Goal: Task Accomplishment & Management: Use online tool/utility

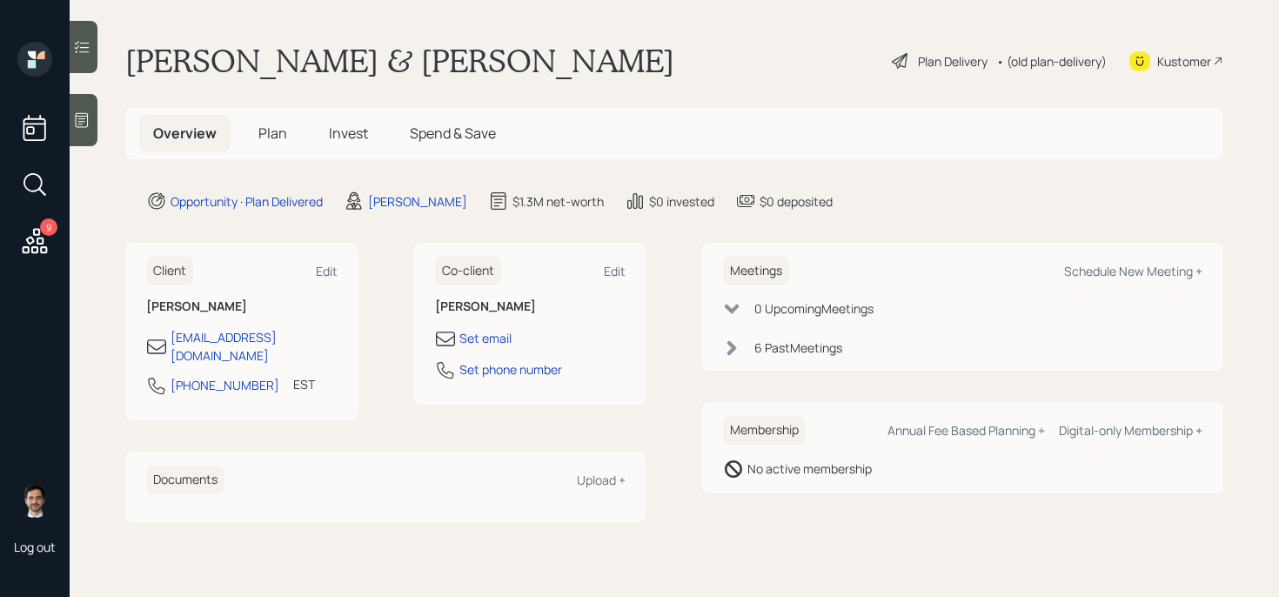
click at [923, 62] on div "Plan Delivery" at bounding box center [953, 61] width 70 height 18
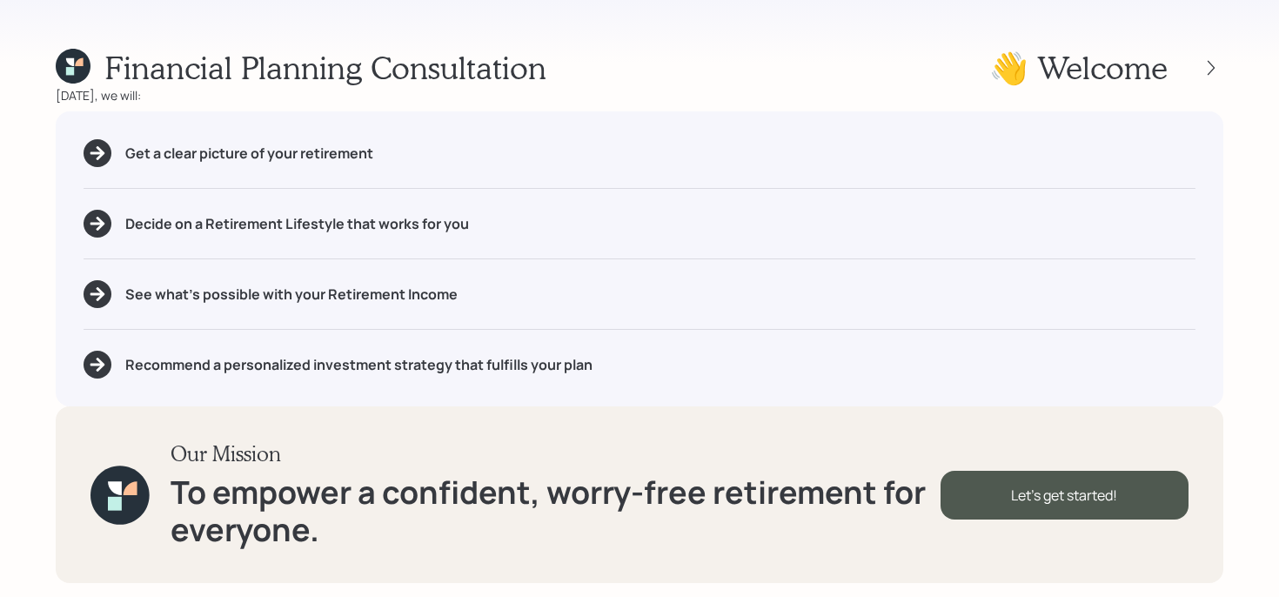
click at [1198, 73] on div at bounding box center [1196, 68] width 56 height 24
click at [1212, 72] on icon at bounding box center [1211, 67] width 17 height 17
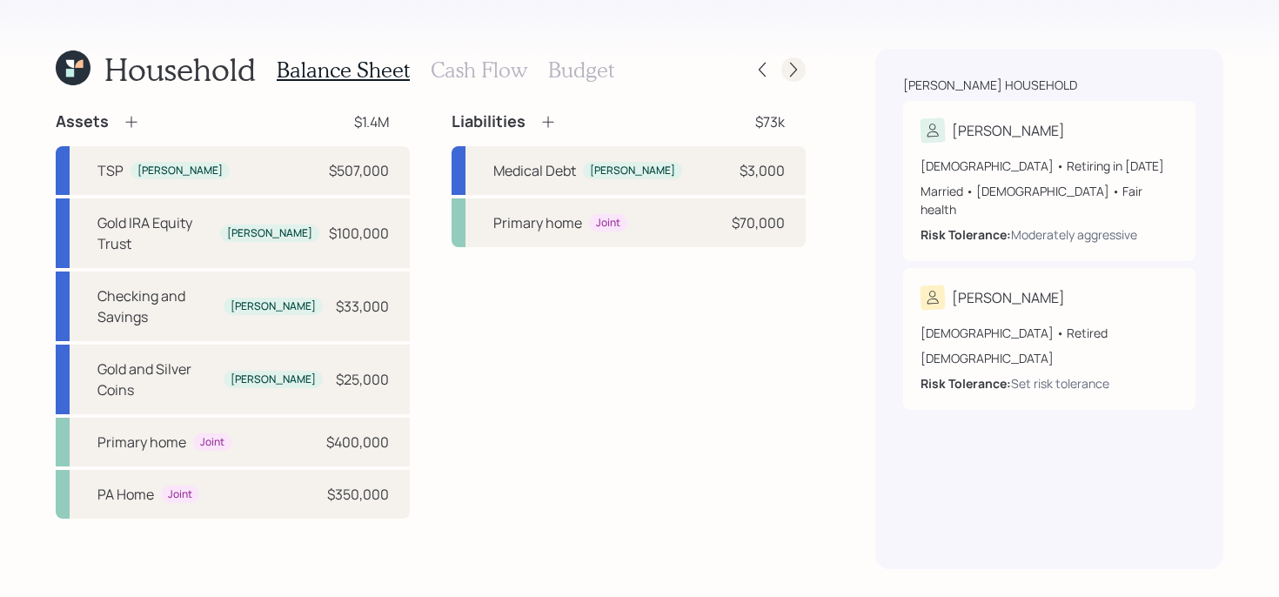
click at [796, 69] on icon at bounding box center [793, 70] width 7 height 15
